Goal: Find specific page/section: Find specific page/section

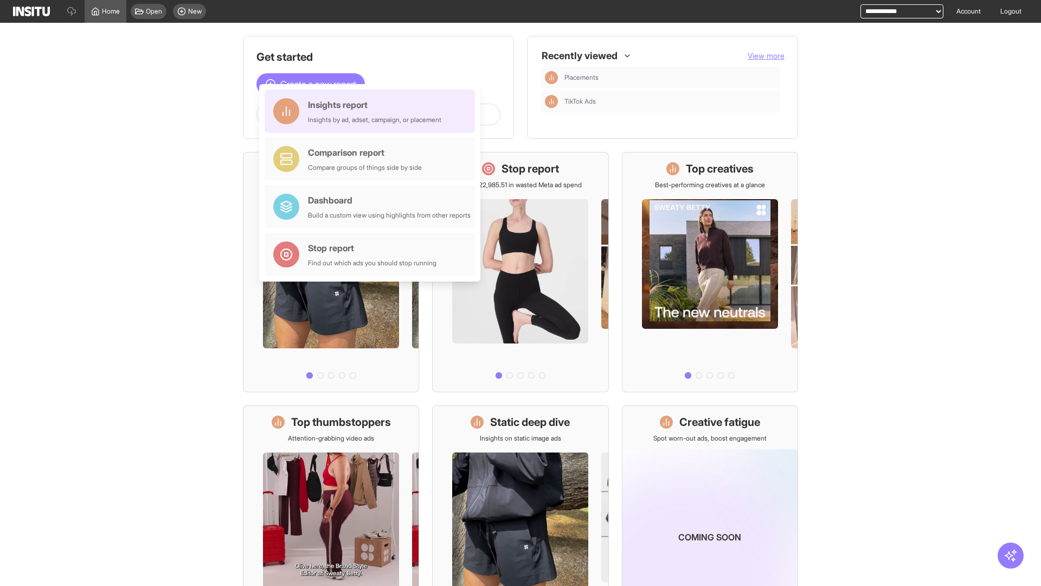
click at [373, 111] on div "Insights report Insights by ad, adset, campaign, or placement" at bounding box center [374, 111] width 133 height 26
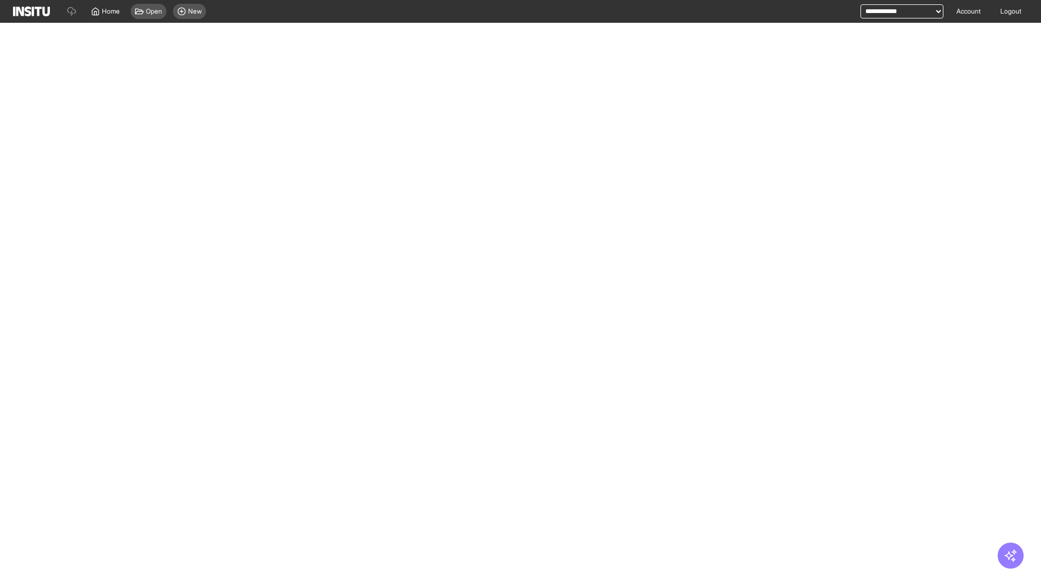
select select "**"
